Goal: Check status: Check status

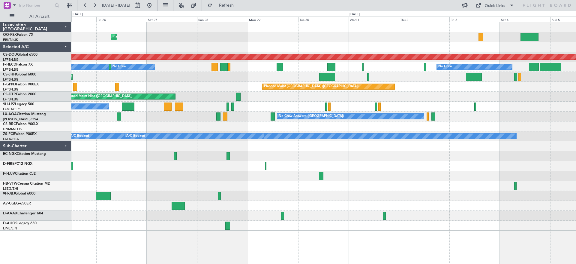
click at [140, 174] on div at bounding box center [323, 176] width 505 height 10
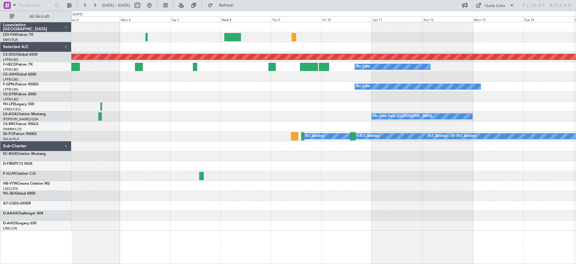
click at [258, 189] on div "Planned Maint London ([GEOGRAPHIC_DATA]) No Crew No Crew No Crew No Crew [GEOGR…" at bounding box center [323, 126] width 505 height 208
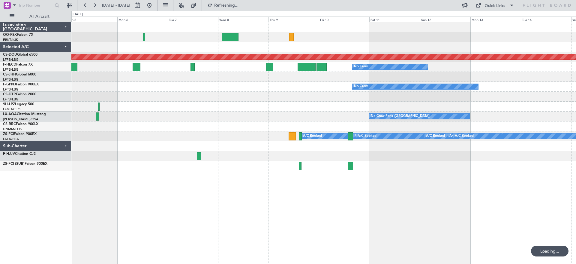
click at [343, 164] on div at bounding box center [323, 166] width 505 height 10
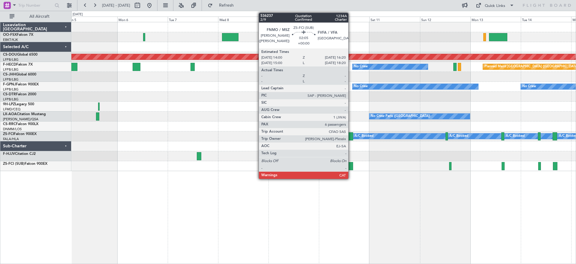
click at [351, 167] on div at bounding box center [350, 166] width 5 height 8
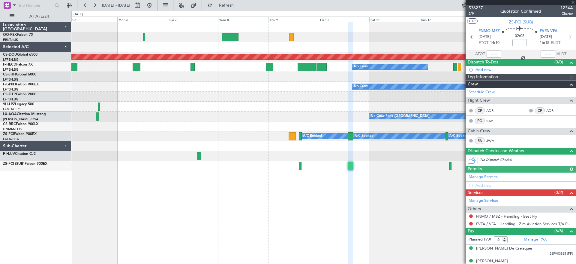
click at [473, 6] on span "536237" at bounding box center [476, 8] width 14 height 6
click at [477, 7] on span "536237" at bounding box center [476, 8] width 14 height 6
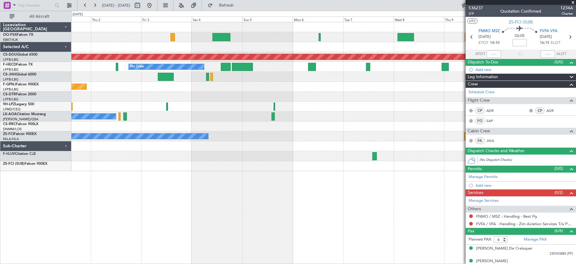
click at [436, 126] on div at bounding box center [323, 126] width 505 height 10
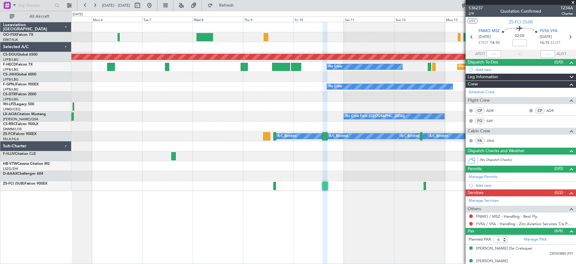
click at [92, 136] on div "Planned Maint London ([GEOGRAPHIC_DATA]) No Crew Planned Maint [GEOGRAPHIC_DATA…" at bounding box center [323, 106] width 505 height 168
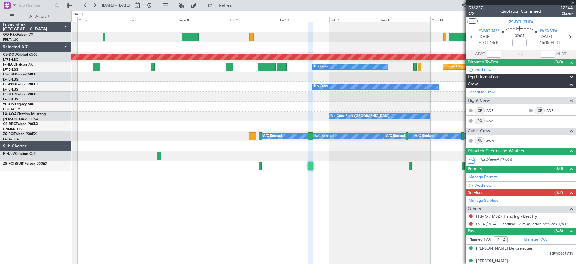
click at [65, 185] on div "Planned Maint London ([GEOGRAPHIC_DATA]) No Crew Planned Maint [GEOGRAPHIC_DATA…" at bounding box center [288, 137] width 576 height 253
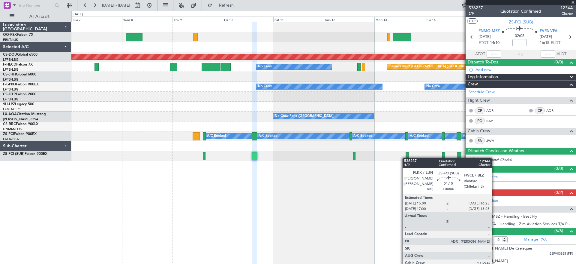
click at [406, 158] on div at bounding box center [407, 156] width 3 height 8
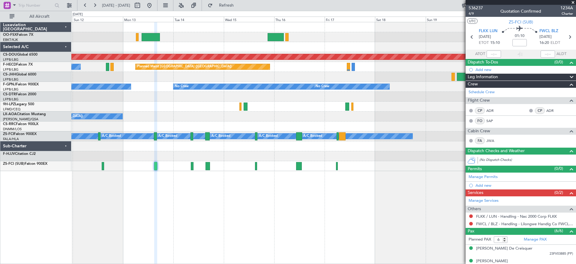
click at [110, 166] on div "Planned Maint London ([GEOGRAPHIC_DATA]) No Crew Planned Maint [GEOGRAPHIC_DATA…" at bounding box center [323, 96] width 505 height 149
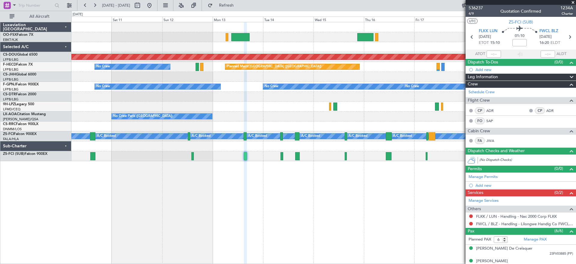
click at [206, 150] on div at bounding box center [323, 146] width 505 height 10
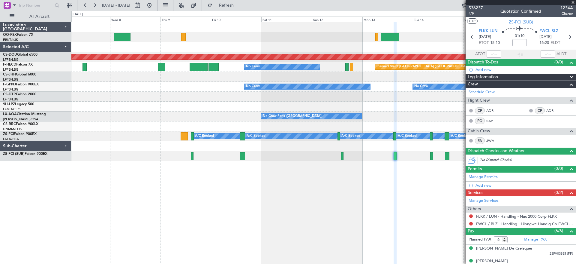
click at [281, 149] on div at bounding box center [323, 146] width 505 height 10
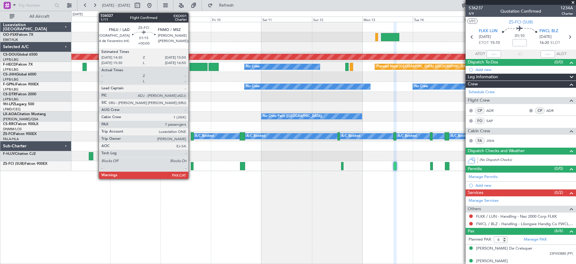
click at [191, 138] on div at bounding box center [192, 136] width 3 height 8
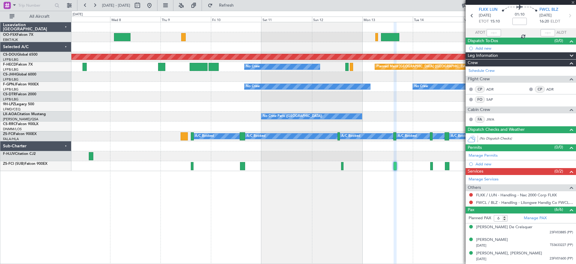
scroll to position [61, 0]
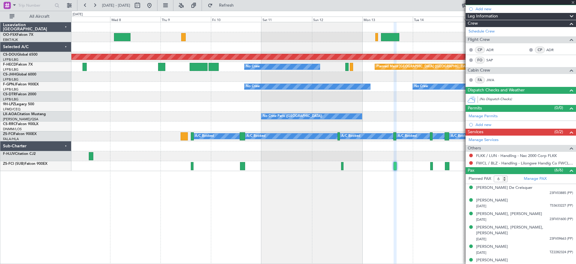
type input "7"
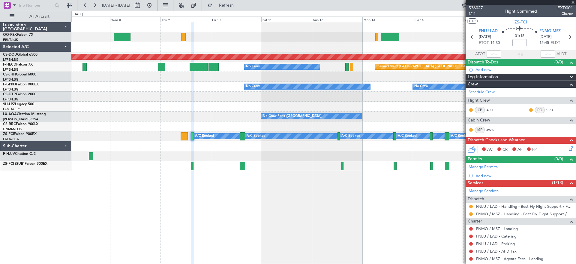
click at [282, 159] on div at bounding box center [323, 156] width 505 height 10
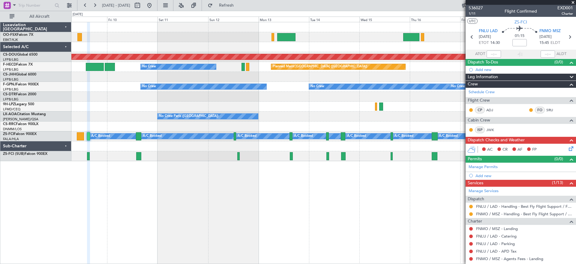
click at [268, 167] on div "Planned Maint London ([GEOGRAPHIC_DATA]) No Crew Planned Maint [GEOGRAPHIC_DATA…" at bounding box center [323, 143] width 505 height 242
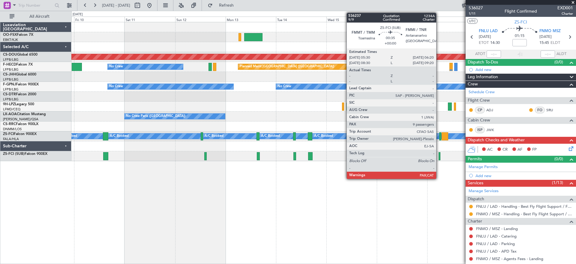
click at [392, 171] on div "Planned Maint London ([GEOGRAPHIC_DATA]) No Crew Planned Maint [GEOGRAPHIC_DATA…" at bounding box center [323, 143] width 505 height 242
